Goal: Task Accomplishment & Management: Use online tool/utility

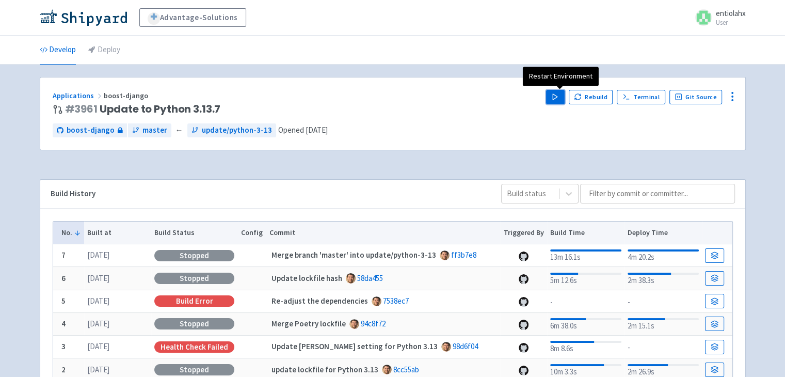
click at [559, 98] on icon "button" at bounding box center [555, 97] width 8 height 8
click at [582, 98] on icon "button" at bounding box center [578, 97] width 8 height 8
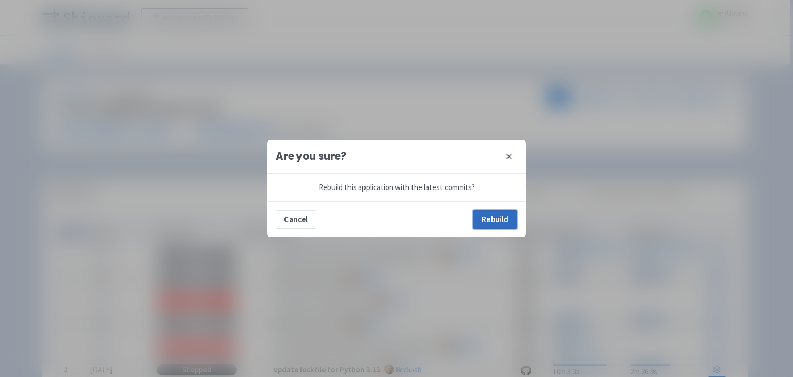
click at [487, 220] on button "Rebuild" at bounding box center [495, 219] width 44 height 19
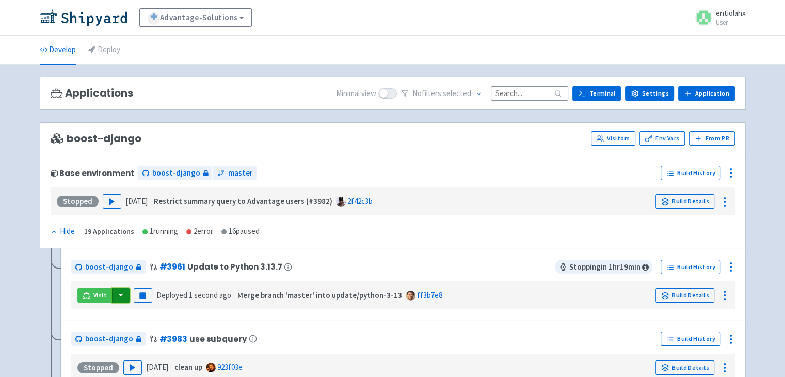
click at [124, 293] on button "button" at bounding box center [121, 295] width 18 height 14
click at [203, 330] on link "boost-django (django-admin)" at bounding box center [170, 332] width 118 height 16
click at [123, 296] on button "button" at bounding box center [121, 295] width 18 height 14
click at [200, 330] on link "boost-django (django-admin)" at bounding box center [170, 332] width 118 height 16
